Goal: Answer question/provide support: Answer question/provide support

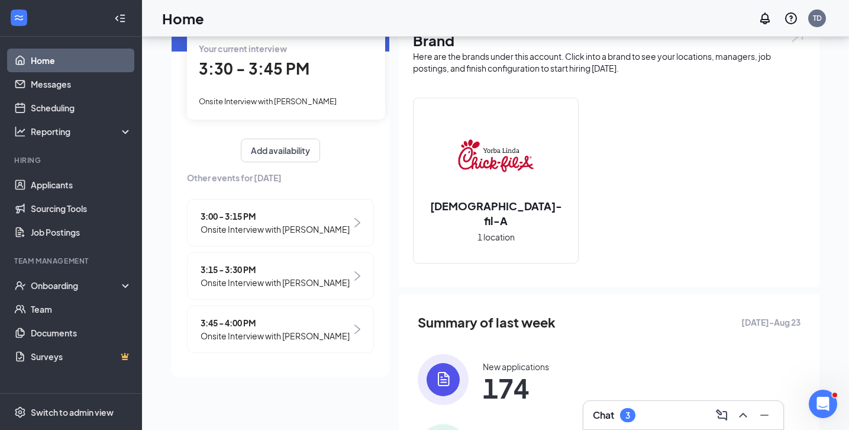
scroll to position [70, 0]
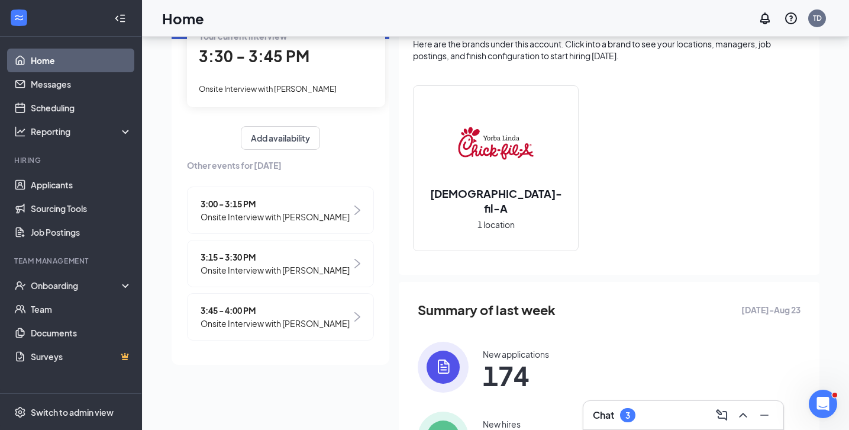
click at [263, 256] on span "3:15 - 3:30 PM" at bounding box center [275, 256] width 149 height 13
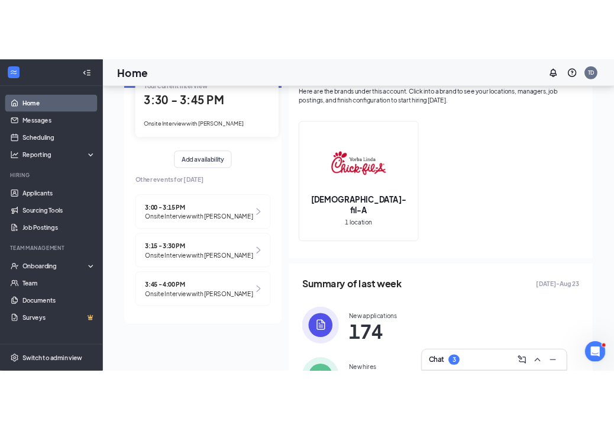
scroll to position [0, 0]
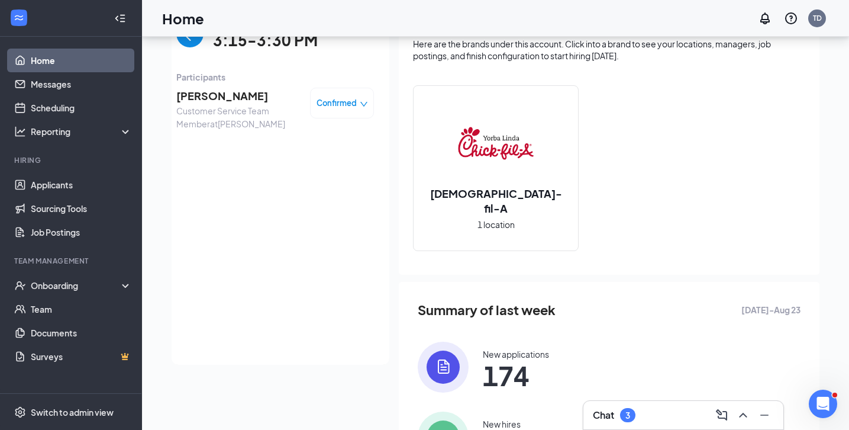
click at [233, 99] on span "[PERSON_NAME]" at bounding box center [238, 96] width 124 height 17
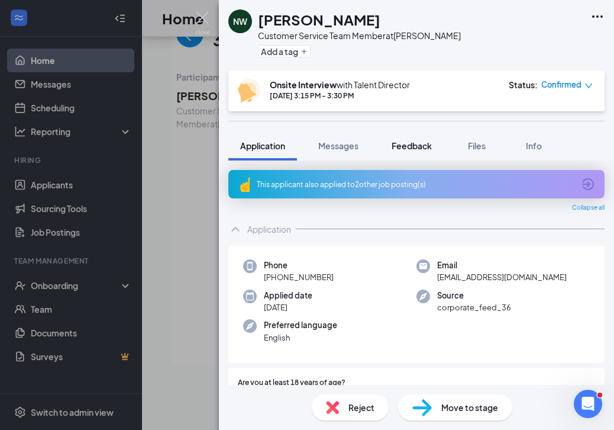
click at [424, 140] on span "Feedback" at bounding box center [412, 145] width 40 height 11
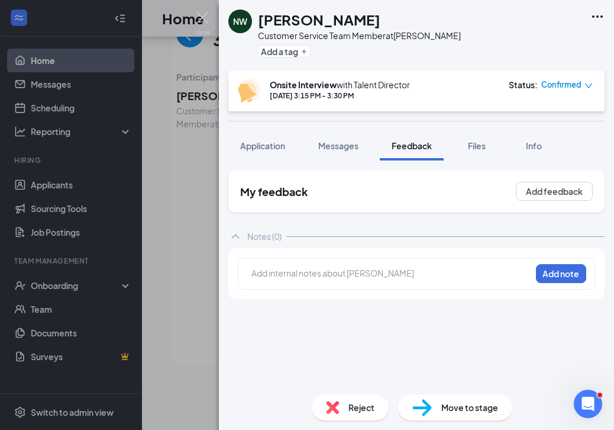
click at [169, 176] on div "[PERSON_NAME] Customer Service Team Member at [PERSON_NAME] Add a tag Onsite In…" at bounding box center [307, 215] width 614 height 430
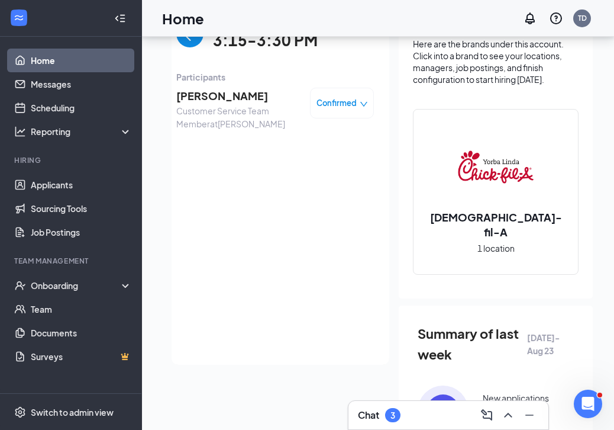
click at [192, 46] on img "back-button" at bounding box center [189, 33] width 27 height 27
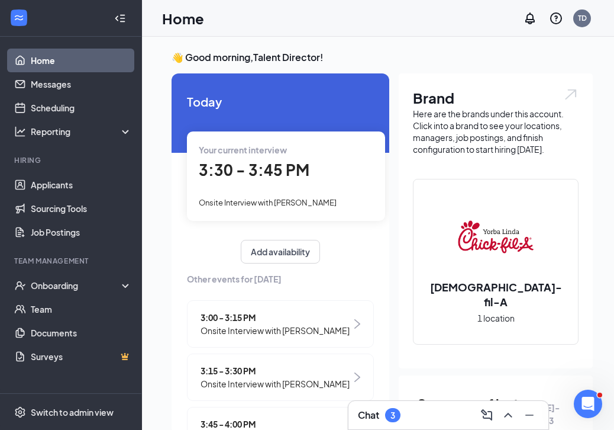
click at [298, 200] on span "Onsite Interview with [PERSON_NAME]" at bounding box center [268, 202] width 138 height 9
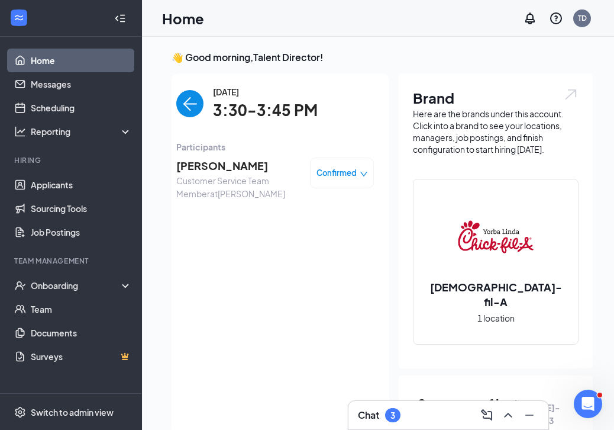
scroll to position [5, 0]
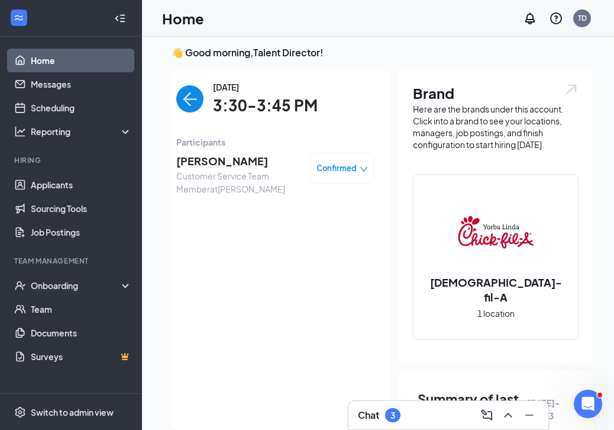
click at [215, 159] on span "[PERSON_NAME]" at bounding box center [238, 161] width 124 height 17
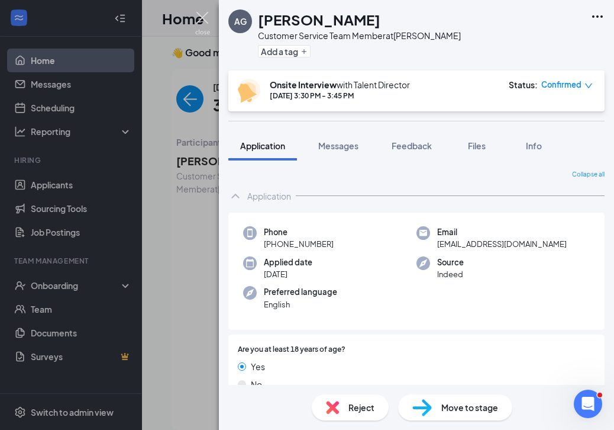
click at [205, 13] on img at bounding box center [202, 23] width 15 height 23
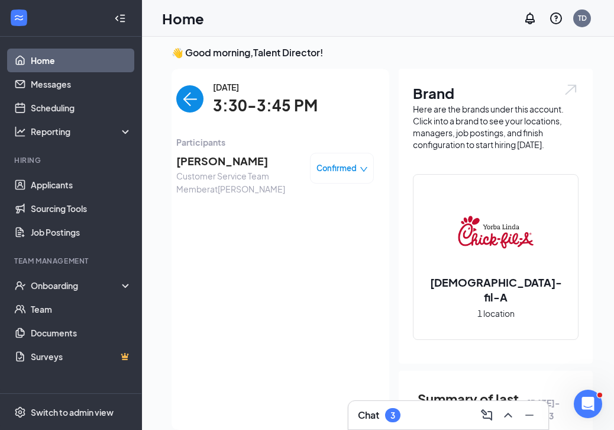
click at [194, 100] on img "back-button" at bounding box center [189, 98] width 27 height 27
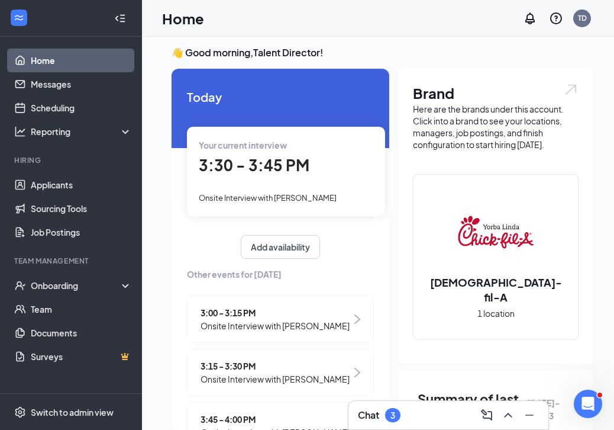
click at [298, 375] on span "Onsite Interview with [PERSON_NAME]" at bounding box center [275, 378] width 149 height 13
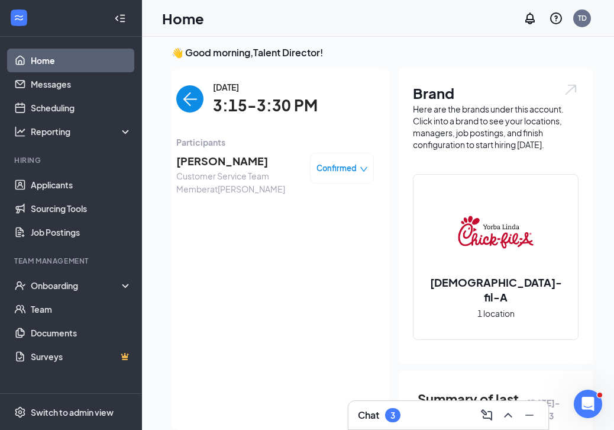
click at [231, 162] on span "[PERSON_NAME]" at bounding box center [238, 161] width 124 height 17
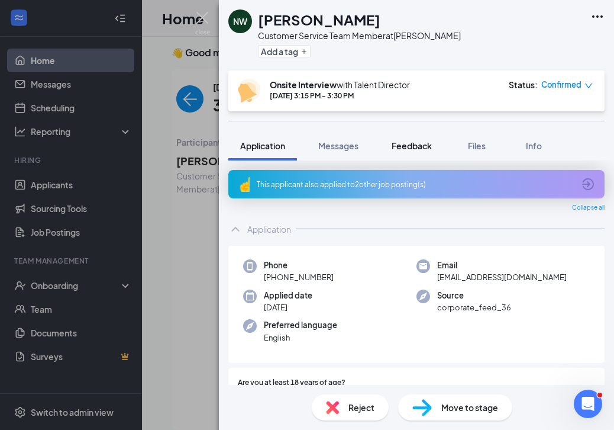
click at [414, 142] on span "Feedback" at bounding box center [412, 145] width 40 height 11
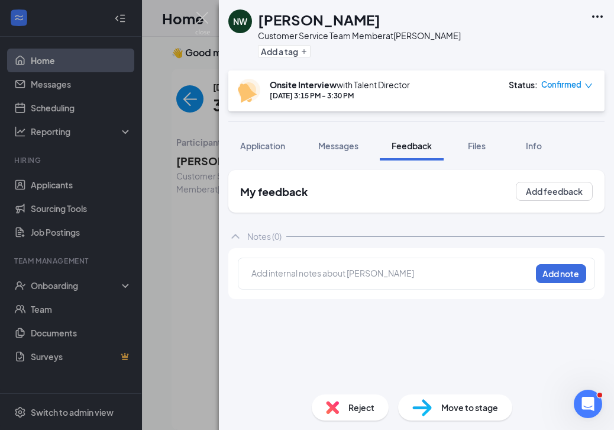
click at [324, 276] on div at bounding box center [391, 273] width 279 height 12
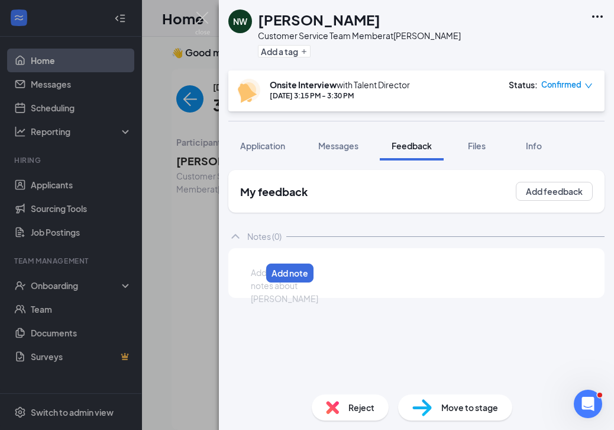
click at [261, 278] on div at bounding box center [256, 272] width 9 height 12
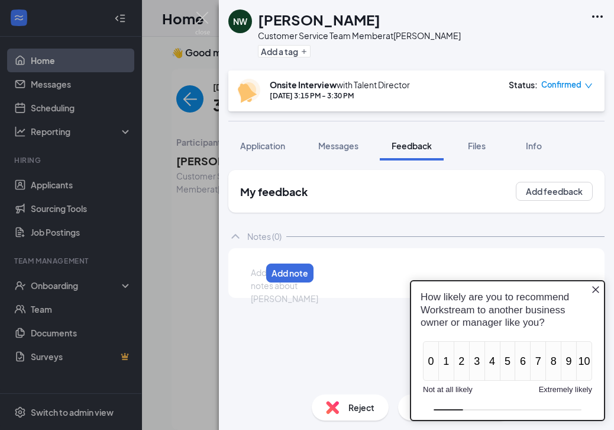
click at [595, 289] on icon "Close button" at bounding box center [596, 289] width 7 height 7
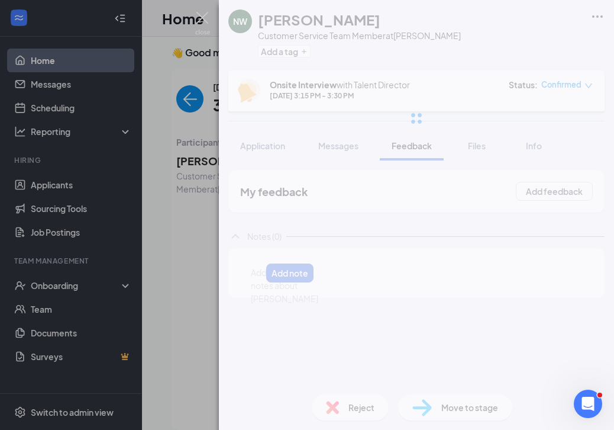
click at [443, 277] on div "[PERSON_NAME] Customer Service Team Member at [PERSON_NAME] Add a tag Onsite In…" at bounding box center [416, 215] width 395 height 430
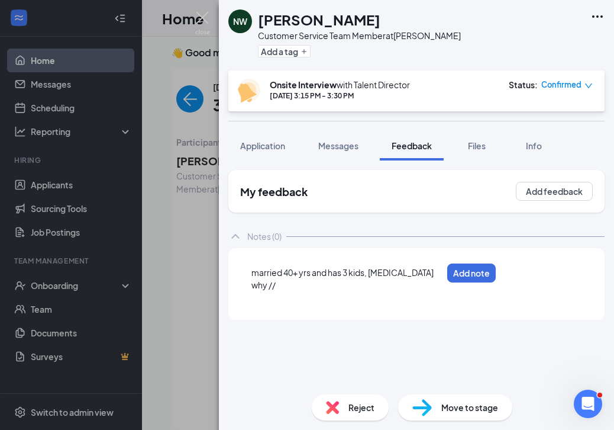
click at [282, 295] on div at bounding box center [347, 297] width 191 height 12
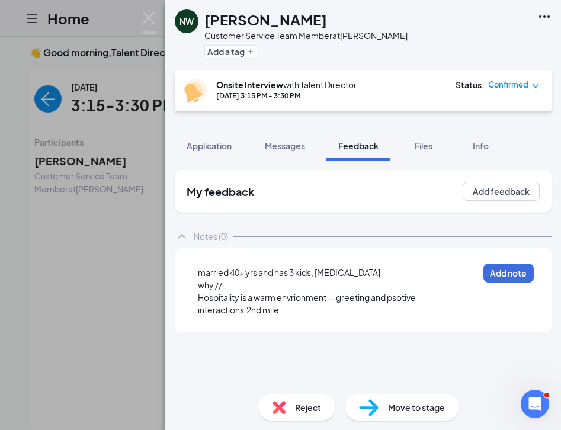
click at [249, 314] on span "Hospitality is a warm envrionment-- greeting and psotive interactions.2nd mile" at bounding box center [307, 303] width 219 height 23
click at [233, 317] on div "married 40+ yrs and has 3 kids, [MEDICAL_DATA] why // Hospitality is a warm env…" at bounding box center [337, 291] width 281 height 51
click at [234, 314] on div "Hospitality is a warm envrionment-- greeting and psotive interactions. 2nd mile" at bounding box center [338, 303] width 280 height 25
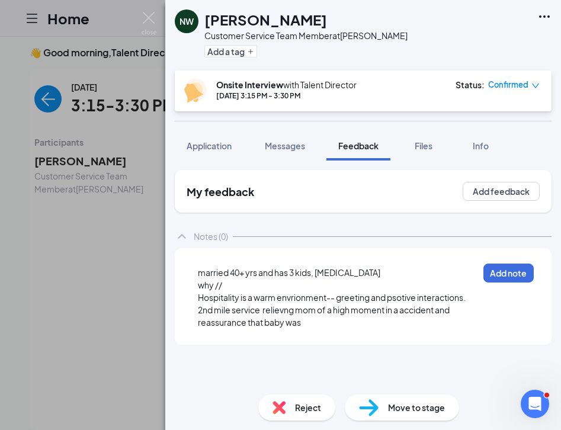
click at [315, 324] on div "Hospitality is a warm envrionment-- greeting and psotive interactions. 2nd mile…" at bounding box center [338, 309] width 280 height 37
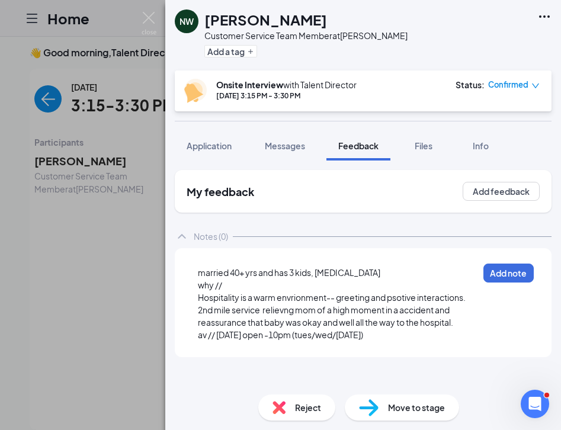
click at [248, 336] on span "av // [DATE] open -10pm (tues/wed/[DATE])" at bounding box center [280, 334] width 165 height 11
click at [292, 337] on span "av // [DATE]- open -10pm (tues/wed/[DATE])" at bounding box center [282, 334] width 169 height 11
click at [316, 337] on span "av // [DATE]- open -closepm (tues/wed/[DATE])" at bounding box center [288, 334] width 181 height 11
click at [249, 335] on span "av // [DATE]- open -close (tues/wed/[DATE])" at bounding box center [282, 334] width 168 height 11
click at [253, 337] on span "av // [DATE]- open -close (tues/wed/[DATE])" at bounding box center [282, 334] width 168 height 11
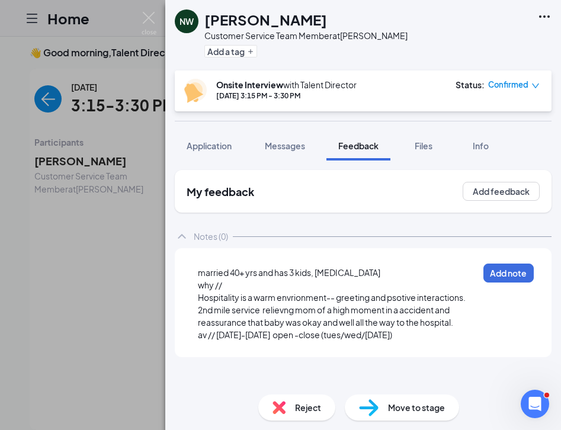
click at [433, 342] on div "married 40+ yrs and has 3 kids, [MEDICAL_DATA] why // Hospitality is a warm env…" at bounding box center [363, 302] width 358 height 90
click at [433, 334] on div "av // [DATE]-[DATE] open -close (tues/wed/[DATE])" at bounding box center [337, 335] width 279 height 12
click at [516, 278] on button "Add note" at bounding box center [508, 272] width 50 height 19
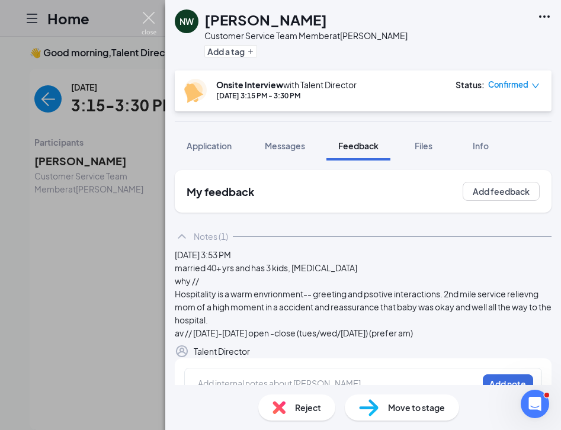
click at [152, 19] on img at bounding box center [148, 23] width 15 height 23
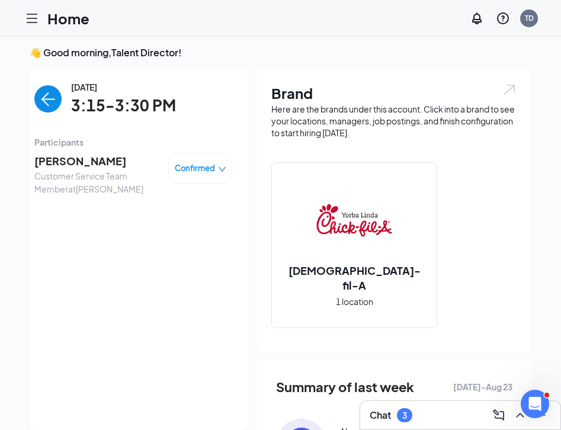
click at [47, 106] on img "back-button" at bounding box center [47, 98] width 27 height 27
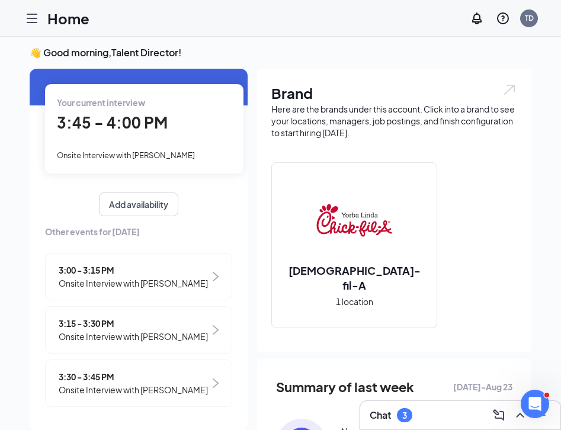
scroll to position [44, 0]
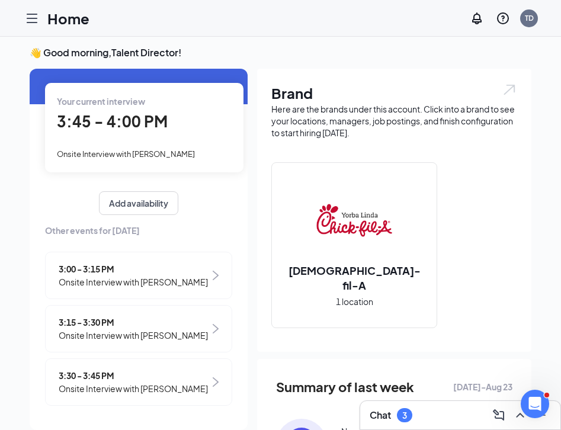
click at [131, 382] on span "Onsite Interview with [PERSON_NAME]" at bounding box center [133, 388] width 149 height 13
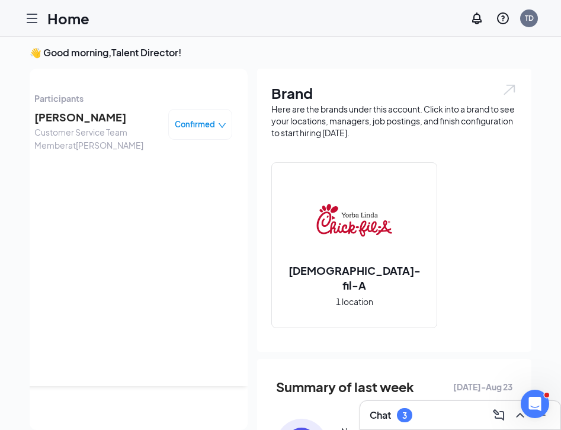
scroll to position [0, 0]
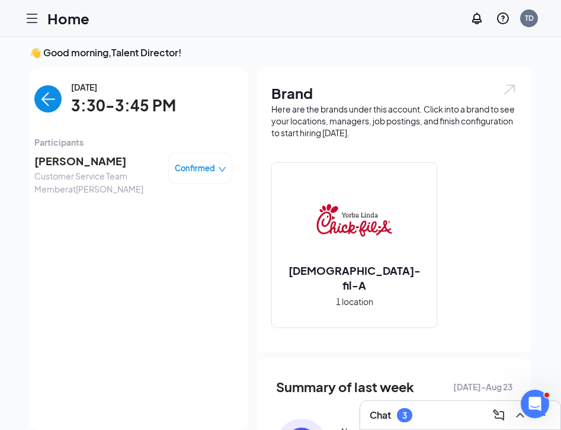
click at [70, 165] on span "[PERSON_NAME]" at bounding box center [96, 161] width 124 height 17
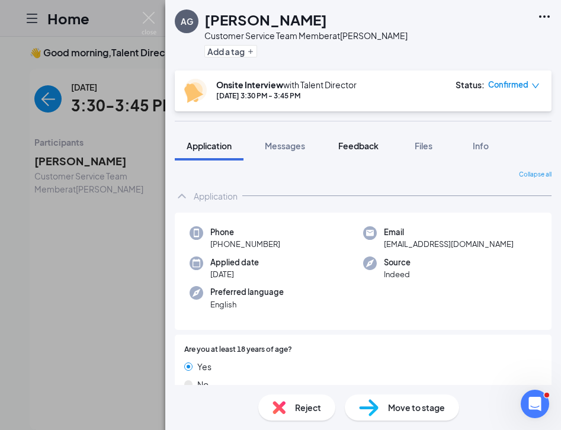
click at [360, 146] on span "Feedback" at bounding box center [358, 145] width 40 height 11
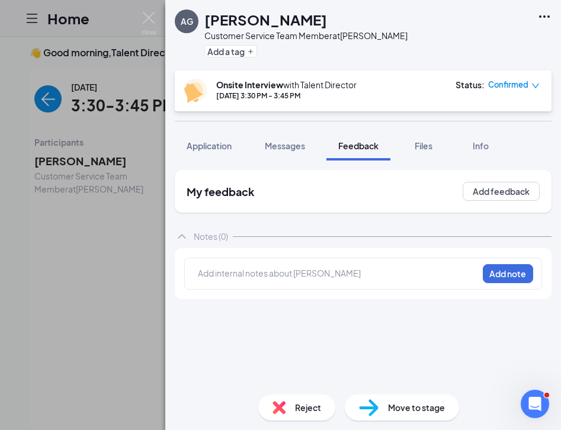
click at [307, 278] on div at bounding box center [337, 273] width 279 height 12
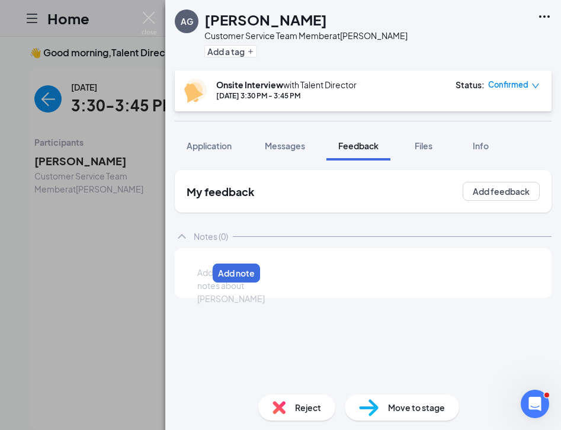
click at [207, 275] on div at bounding box center [202, 272] width 9 height 12
click at [207, 273] on div at bounding box center [202, 272] width 9 height 12
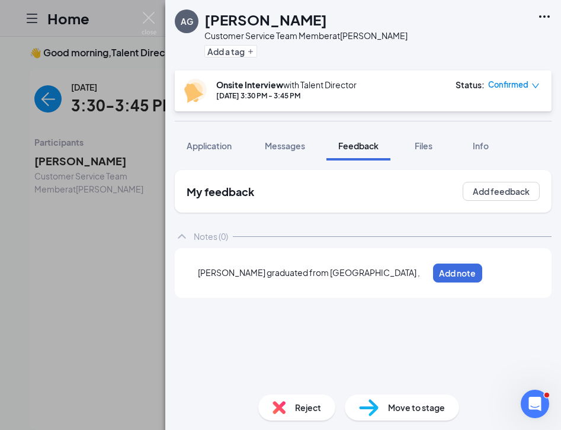
click at [204, 276] on span "[PERSON_NAME] graduated from [GEOGRAPHIC_DATA] ," at bounding box center [309, 272] width 222 height 11
click at [330, 279] on div "recently graduated from [GEOGRAPHIC_DATA] ," at bounding box center [295, 272] width 195 height 12
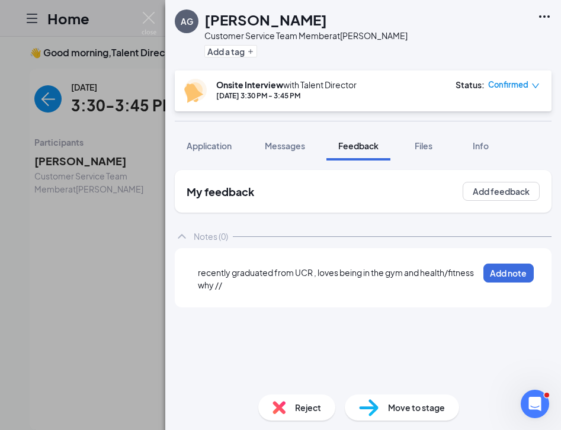
click at [474, 278] on span "recently graduated from UCR , loves being in the gym and health/fitness" at bounding box center [336, 272] width 276 height 11
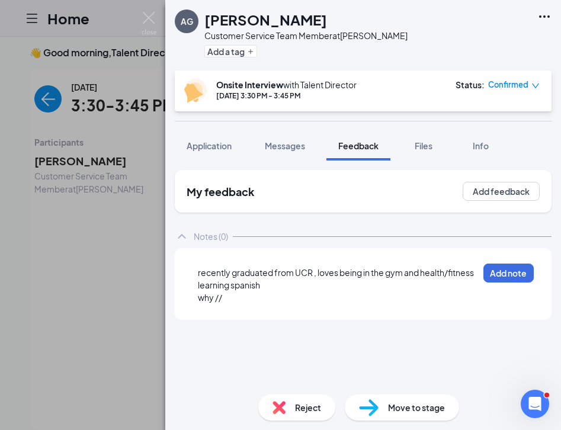
click at [229, 302] on div "why //" at bounding box center [338, 297] width 280 height 12
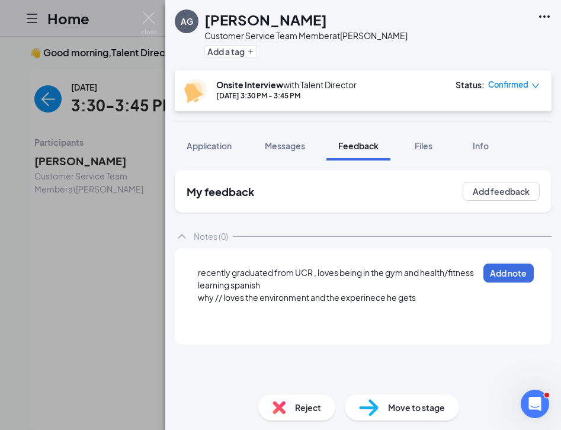
click at [199, 313] on div at bounding box center [338, 310] width 280 height 12
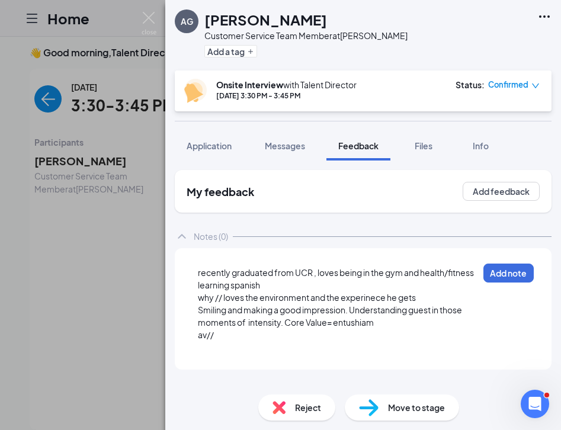
click at [208, 338] on span "av//" at bounding box center [206, 334] width 16 height 11
click at [223, 338] on div "av //" at bounding box center [338, 335] width 280 height 12
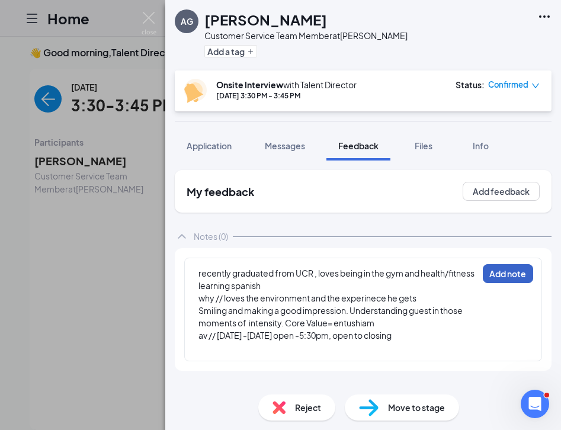
click at [507, 277] on button "Add note" at bounding box center [507, 273] width 50 height 19
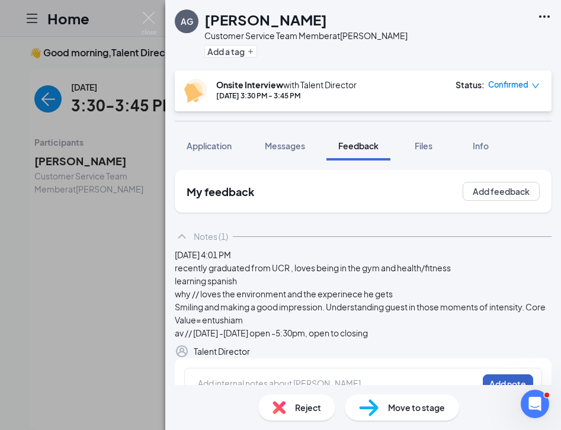
scroll to position [73, 0]
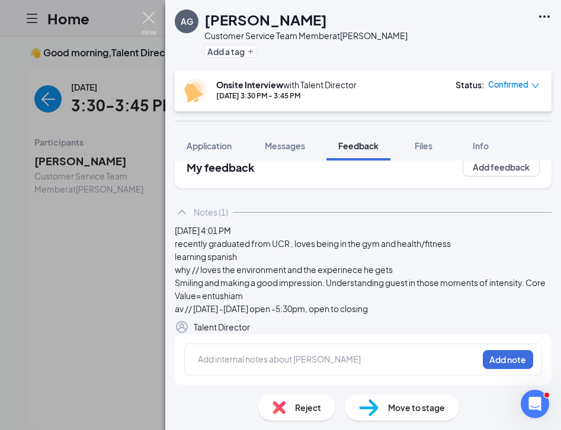
click at [152, 20] on img at bounding box center [148, 23] width 15 height 23
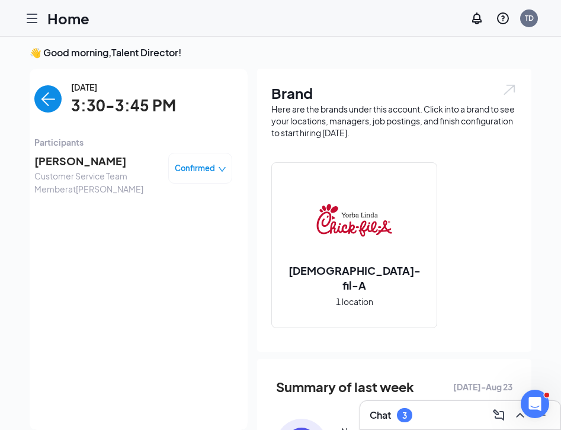
click at [43, 101] on img "back-button" at bounding box center [47, 98] width 27 height 27
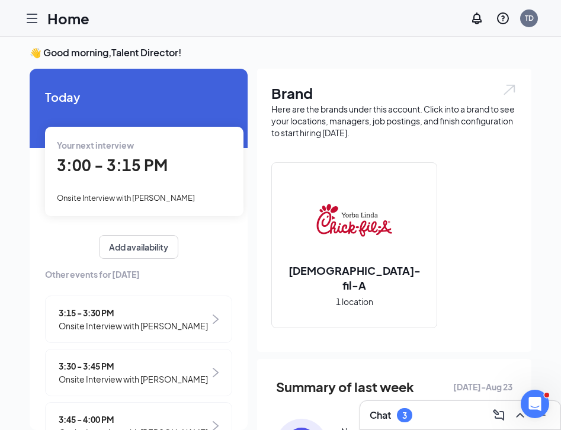
scroll to position [44, 0]
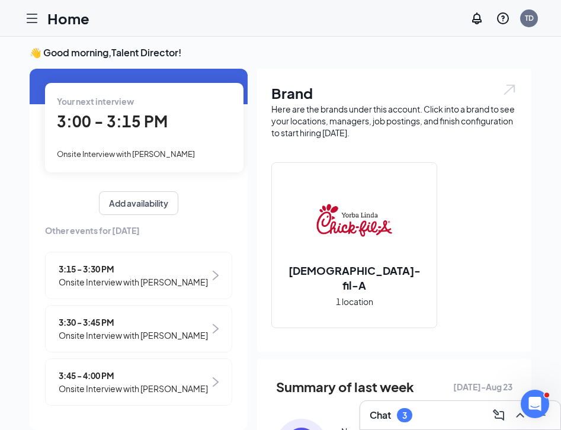
click at [143, 375] on span "3:45 - 4:00 PM" at bounding box center [133, 375] width 149 height 13
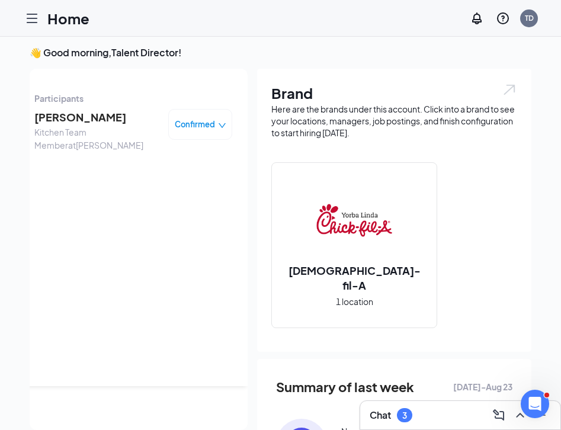
scroll to position [0, 0]
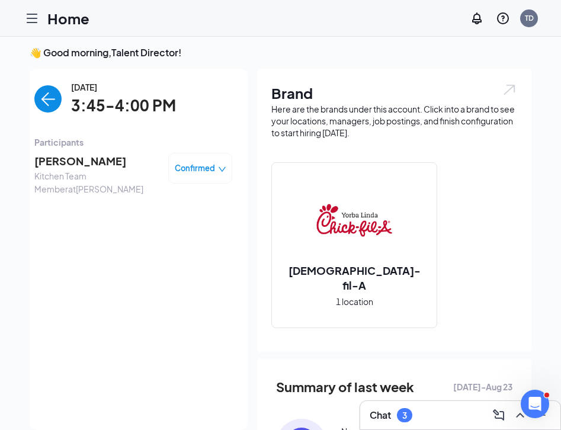
click at [65, 164] on span "[PERSON_NAME]" at bounding box center [96, 161] width 124 height 17
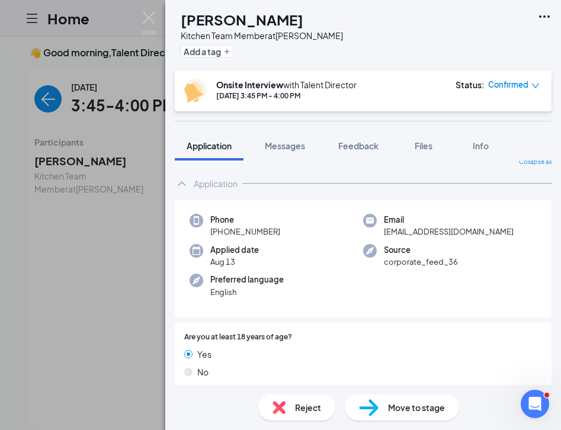
scroll to position [16, 0]
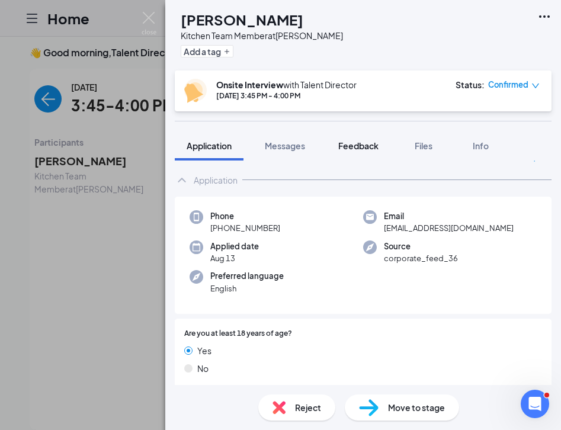
click at [365, 148] on span "Feedback" at bounding box center [358, 145] width 40 height 11
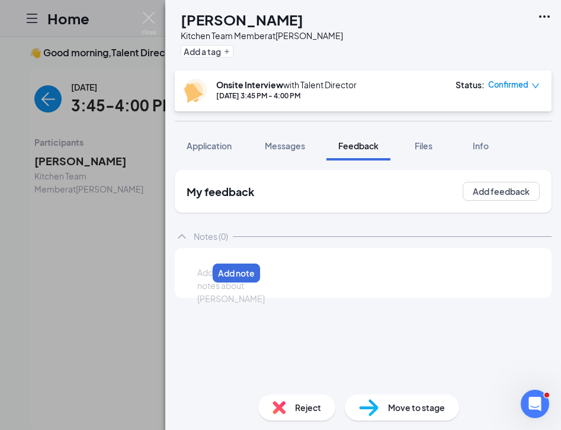
click at [207, 273] on div at bounding box center [202, 272] width 9 height 12
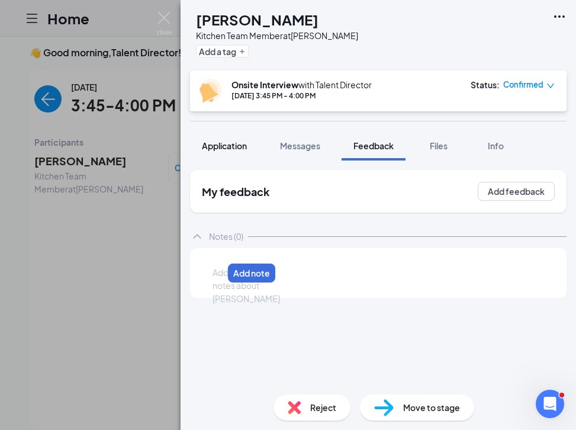
click at [242, 150] on div "Application" at bounding box center [224, 146] width 45 height 12
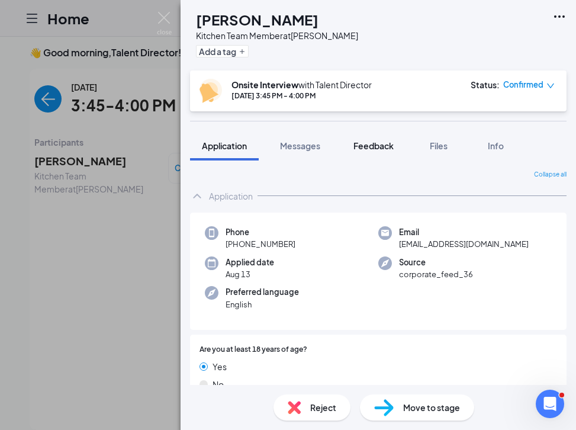
click at [387, 138] on button "Feedback" at bounding box center [374, 146] width 64 height 30
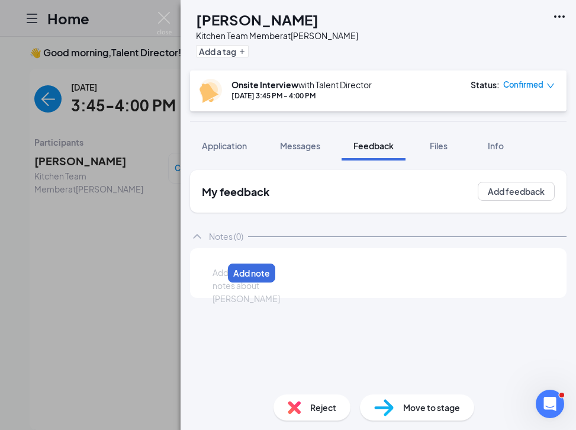
click at [223, 278] on div at bounding box center [217, 272] width 9 height 12
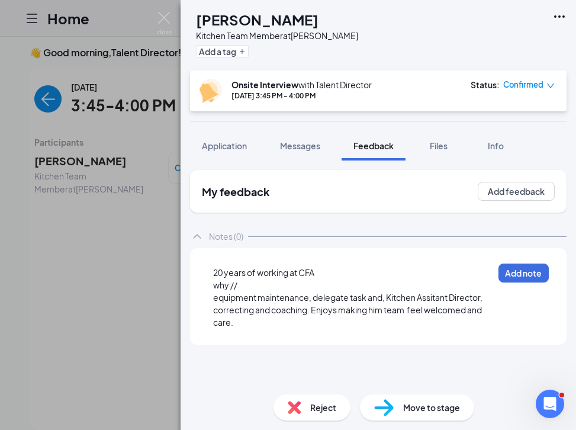
click at [252, 328] on div "equipment maintenance, delegate task and, Kitchen Assitant Director, correcting…" at bounding box center [353, 309] width 280 height 37
click at [267, 323] on div "equipment maintenance, delegate task and, Kitchen Assitant Director, correcting…" at bounding box center [353, 309] width 280 height 37
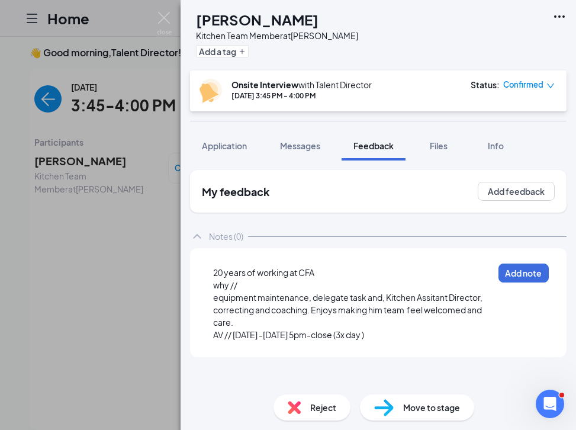
click at [364, 335] on span "AV // [DATE] -[DATE] 5pm-close (3x day )" at bounding box center [288, 334] width 151 height 11
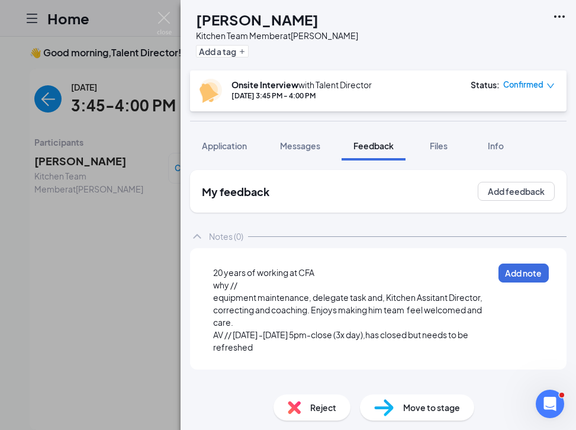
click at [268, 289] on div "why //" at bounding box center [353, 285] width 280 height 12
click at [244, 320] on div "equipment maintenance, delegate task and, Kitchen Assitant Director, correcting…" at bounding box center [353, 309] width 280 height 37
click at [532, 282] on div "20 years of working at CFA why // equipment maintenance, delegate task and, Kit…" at bounding box center [378, 309] width 358 height 104
click at [524, 281] on button "Add note" at bounding box center [523, 273] width 50 height 19
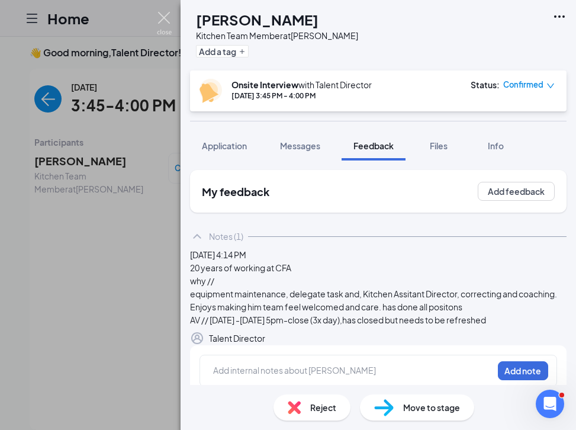
click at [164, 15] on img at bounding box center [164, 23] width 15 height 23
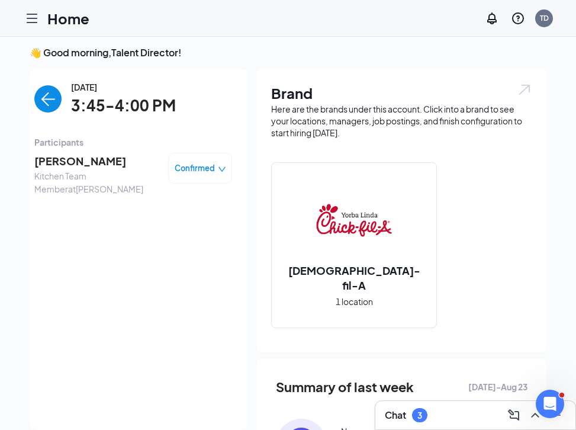
click at [44, 98] on img "back-button" at bounding box center [47, 98] width 27 height 27
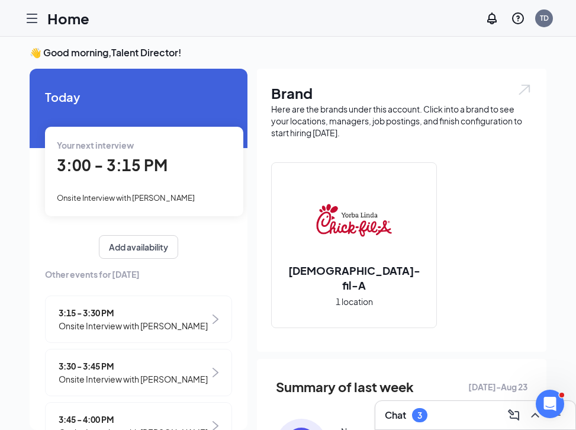
click at [146, 198] on span "Onsite Interview with [PERSON_NAME]" at bounding box center [126, 197] width 138 height 9
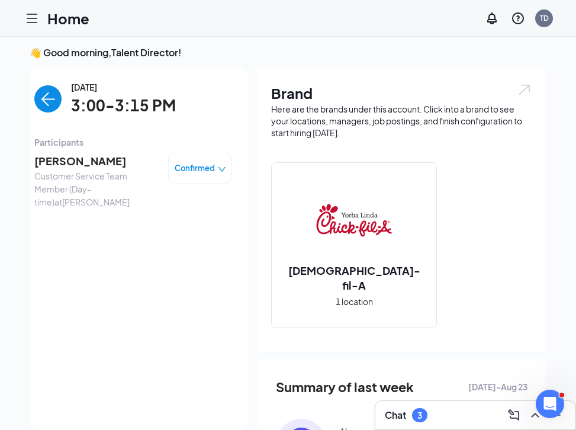
click at [77, 162] on span "[PERSON_NAME]" at bounding box center [96, 161] width 124 height 17
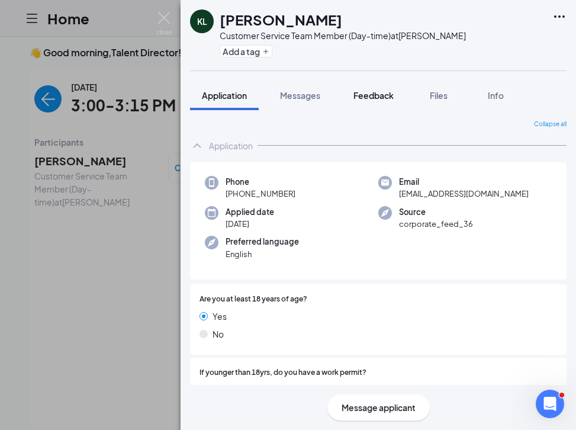
click at [378, 99] on span "Feedback" at bounding box center [373, 95] width 40 height 11
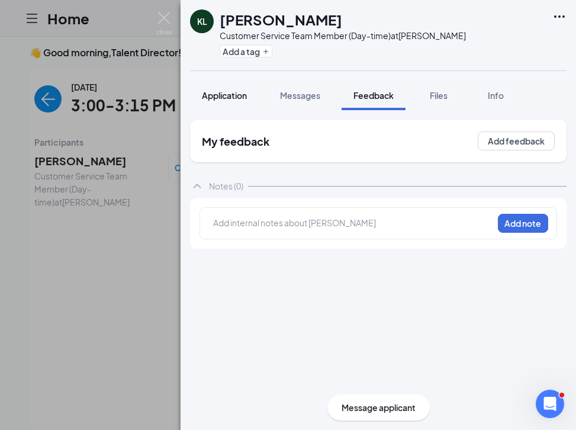
click at [227, 101] on button "Application" at bounding box center [224, 96] width 69 height 30
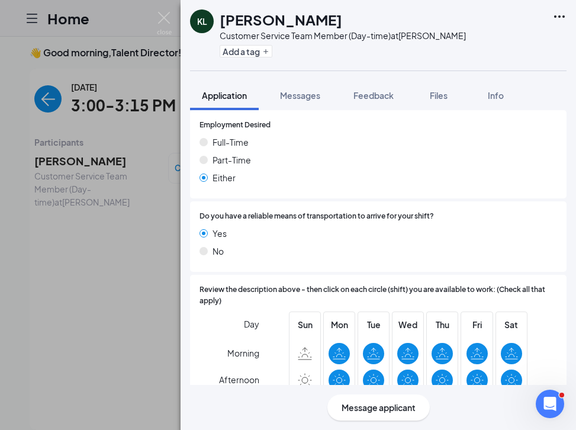
scroll to position [997, 0]
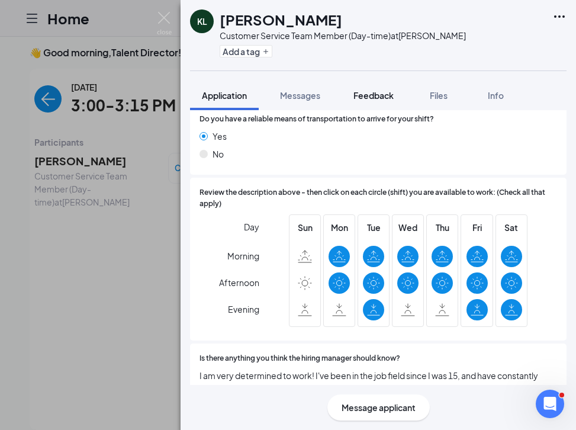
click at [374, 84] on button "Feedback" at bounding box center [374, 96] width 64 height 30
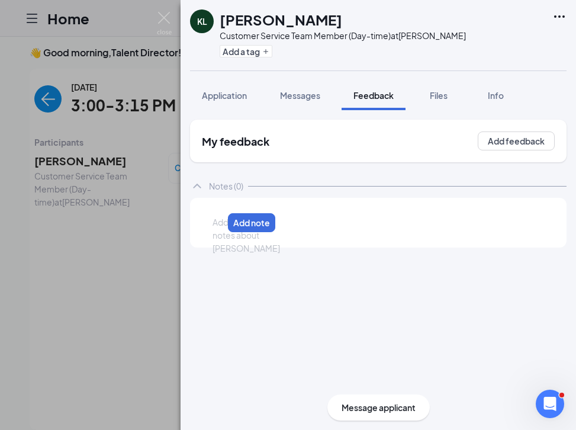
click at [223, 220] on div at bounding box center [217, 222] width 9 height 12
click at [223, 222] on div at bounding box center [217, 222] width 9 height 12
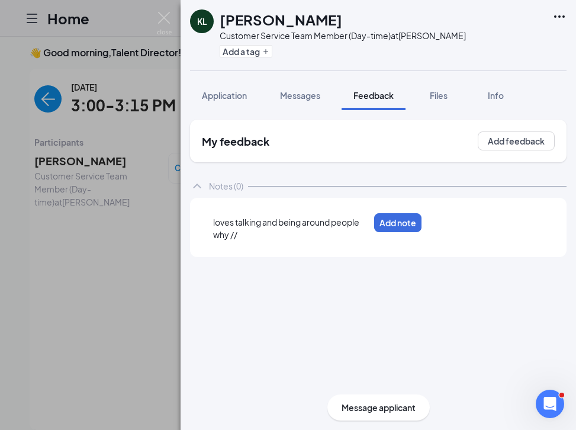
click at [369, 226] on div "loves talking and being around people" at bounding box center [291, 222] width 156 height 12
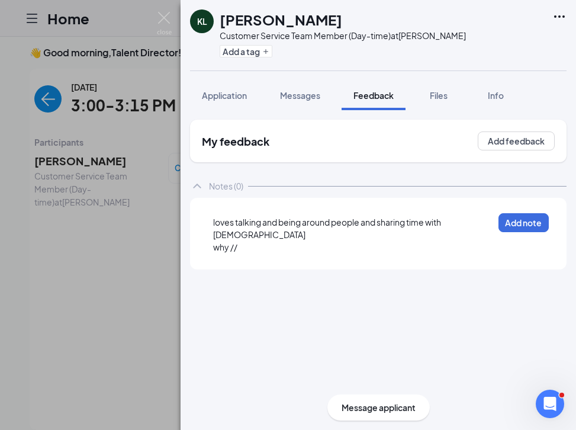
click at [257, 241] on div "why //" at bounding box center [353, 247] width 280 height 12
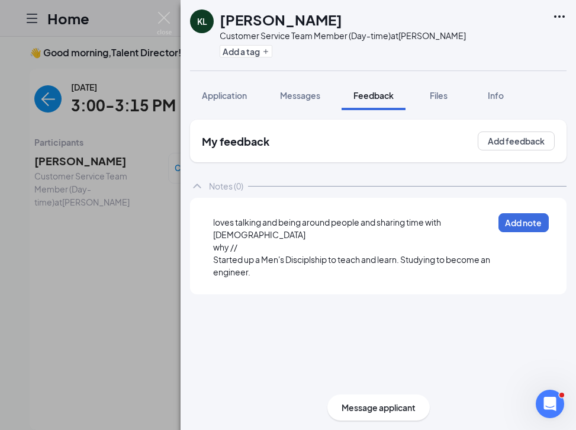
click at [271, 260] on div "Started up a Men's Disciplship to teach and learn. Studying to become an engine…" at bounding box center [353, 265] width 280 height 25
click at [243, 241] on div "why //" at bounding box center [353, 247] width 280 height 12
click at [240, 242] on span "why // loves the brand" at bounding box center [255, 247] width 85 height 11
click at [274, 262] on div "Started up a Men's Disciplship to teach and learn. Studying to become an engine…" at bounding box center [353, 265] width 280 height 25
click at [311, 241] on div "why // loves the brand" at bounding box center [353, 247] width 280 height 12
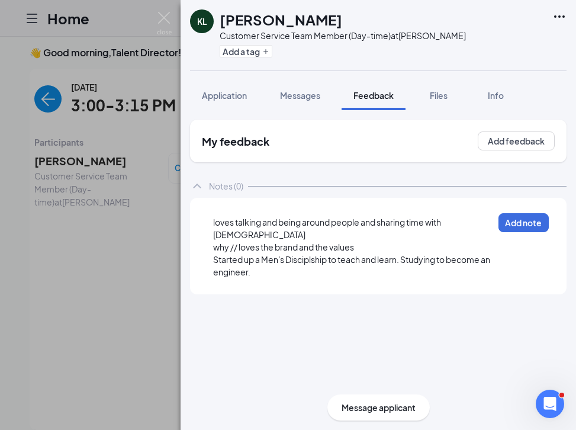
click at [281, 266] on div "Started up a Men's Disciplship to teach and learn. Studying to become an engine…" at bounding box center [353, 265] width 280 height 25
click at [291, 263] on div "Started up a Men's Disciplship to teach and learn. Studying to become an engine…" at bounding box center [353, 265] width 280 height 25
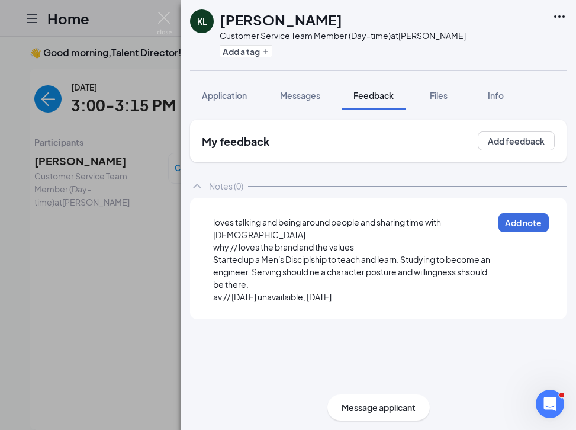
click at [314, 291] on span "av // [DATE] unavailaible, [DATE]" at bounding box center [272, 296] width 118 height 11
click at [435, 291] on div "av // [DATE] unavailaible, [DATE] open [DATE]" at bounding box center [353, 297] width 280 height 12
click at [348, 291] on span "av // [DATE] unavailaible, [DATE] open [DATE] 1pm-close" at bounding box center [319, 296] width 212 height 11
click at [243, 297] on div "av // [DATE] unavailaible, [DATE]/[DATE] open [DATE] 1pm-close" at bounding box center [353, 297] width 280 height 12
click at [453, 291] on span "av // [DATE] unavailaible, [DATE]/[DATE] open [DATE] 1pm-close" at bounding box center [333, 296] width 240 height 11
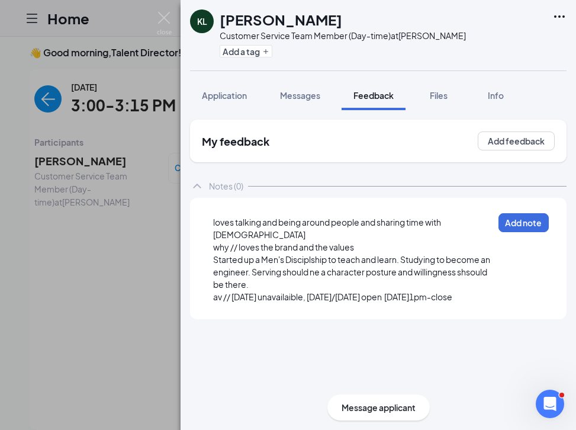
click at [387, 291] on span "av // [DATE] unavailaible, [DATE]/[DATE] open [DATE]1pm-close" at bounding box center [332, 296] width 239 height 11
click at [317, 299] on div "av // [DATE] unavailaible, [DATE]/[DATE]/[DATE] open [DATE]1pm-close" at bounding box center [353, 297] width 280 height 12
click at [258, 298] on span "av // [DATE] unavailaible, [DATE]/[DATE]/[DATE] open [DATE]1pm-close," at bounding box center [348, 296] width 270 height 11
click at [315, 298] on div "av // [DATE] unavailaible, [DATE]/[DATE]/[DATE] open [DATE] 1pm-close," at bounding box center [353, 297] width 280 height 12
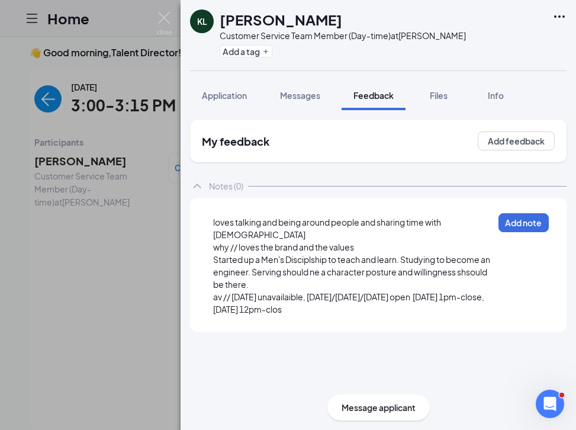
click at [391, 302] on div "av // [DATE] unavailaible, [DATE]/[DATE]/[DATE] open [DATE] 1pm-close, [DATE] 1…" at bounding box center [353, 303] width 280 height 25
click at [535, 228] on button "Add note" at bounding box center [523, 223] width 50 height 19
